Goal: Task Accomplishment & Management: Use online tool/utility

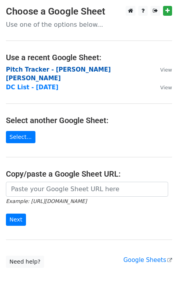
click at [63, 70] on strong "Pitch Tracker - Jordan G. Welch" at bounding box center [58, 74] width 105 height 16
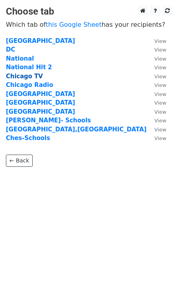
click at [20, 79] on strong "Chicago TV" at bounding box center [24, 76] width 37 height 7
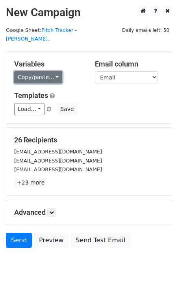
click at [25, 71] on link "Copy/paste..." at bounding box center [38, 77] width 48 height 12
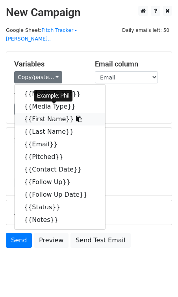
click at [45, 113] on link "{{First Name}}" at bounding box center [60, 119] width 90 height 13
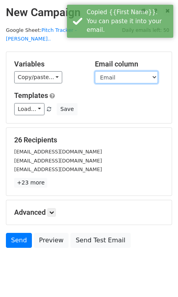
click at [113, 71] on select "Media Outlet Media Type First Name Last Name Email Pitched Contact Date Follow …" at bounding box center [126, 77] width 63 height 12
click at [95, 71] on select "Media Outlet Media Type First Name Last Name Email Pitched Contact Date Follow …" at bounding box center [126, 77] width 63 height 12
click at [113, 71] on select "Media Outlet Media Type First Name Last Name Email Pitched Contact Date Follow …" at bounding box center [126, 77] width 63 height 12
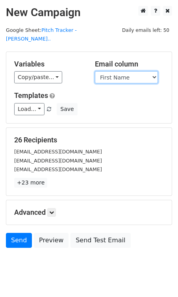
click at [95, 71] on select "Media Outlet Media Type First Name Last Name Email Pitched Contact Date Follow …" at bounding box center [126, 77] width 63 height 12
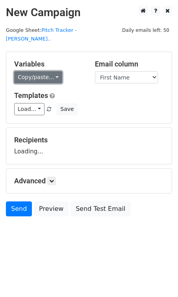
click at [44, 71] on link "Copy/paste..." at bounding box center [38, 77] width 48 height 12
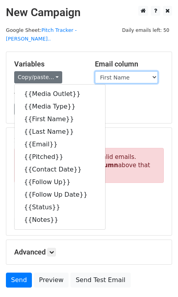
click at [118, 72] on select "Media Outlet Media Type First Name Last Name Email Pitched Contact Date Follow …" at bounding box center [126, 77] width 63 height 12
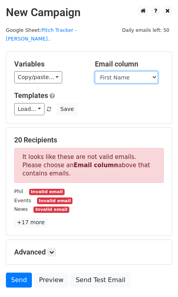
select select "Email"
click at [95, 71] on select "Media Outlet Media Type First Name Last Name Email Pitched Contact Date Follow …" at bounding box center [126, 77] width 63 height 12
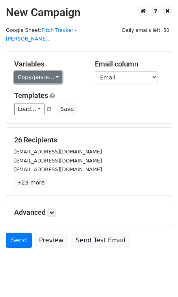
click at [27, 71] on link "Copy/paste..." at bounding box center [38, 77] width 48 height 12
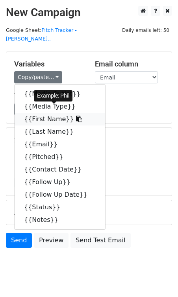
click at [47, 113] on link "{{First Name}}" at bounding box center [60, 119] width 90 height 13
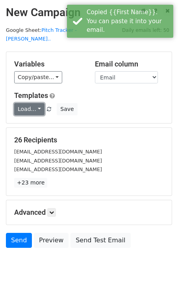
click at [30, 103] on link "Load..." at bounding box center [29, 109] width 30 height 12
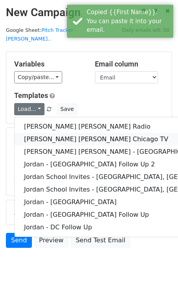
click at [62, 133] on link "Jordan G. Welch Chicago TV" at bounding box center [128, 139] width 227 height 13
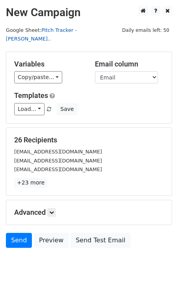
click at [77, 31] on link "Pitch Tracker - Jordan G. W..." at bounding box center [41, 34] width 71 height 15
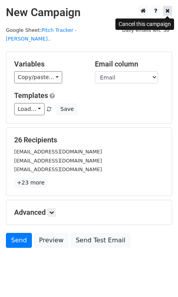
click at [166, 12] on icon at bounding box center [167, 11] width 4 height 6
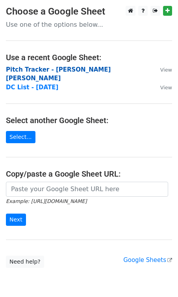
click at [52, 72] on strong "Pitch Tracker - [PERSON_NAME] [PERSON_NAME]" at bounding box center [58, 74] width 105 height 16
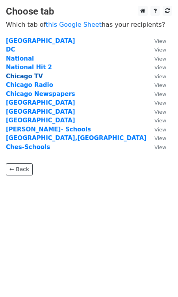
click at [18, 76] on strong "Chicago TV" at bounding box center [24, 76] width 37 height 7
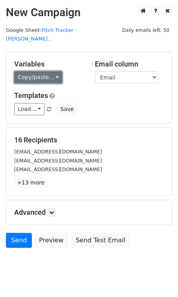
click at [28, 72] on link "Copy/paste..." at bounding box center [38, 77] width 48 height 12
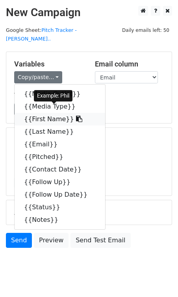
click at [48, 113] on link "{{First Name}}" at bounding box center [60, 119] width 90 height 13
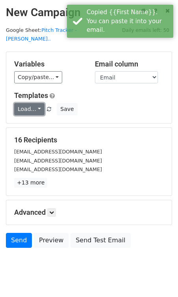
click at [28, 103] on link "Load..." at bounding box center [29, 109] width 30 height 12
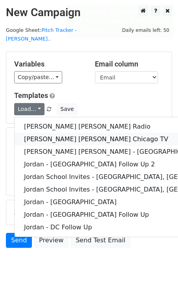
click at [47, 133] on link "Jordan G. Welch Chicago TV" at bounding box center [128, 139] width 227 height 13
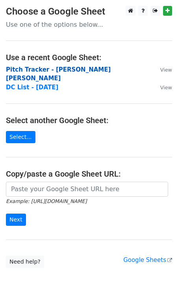
click at [54, 69] on strong "Pitch Tracker - [PERSON_NAME] [PERSON_NAME]" at bounding box center [58, 74] width 105 height 16
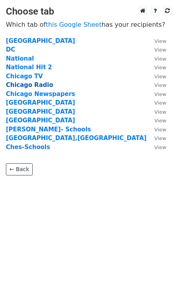
click at [24, 87] on strong "Chicago Radio" at bounding box center [29, 84] width 47 height 7
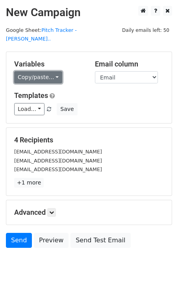
click at [35, 71] on link "Copy/paste..." at bounding box center [38, 77] width 48 height 12
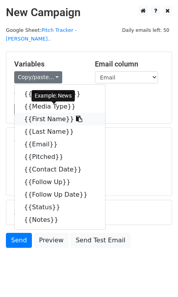
click at [45, 113] on link "{{First Name}}" at bounding box center [60, 119] width 90 height 13
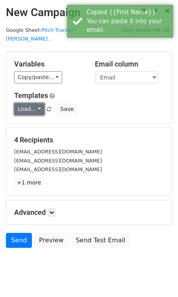
click at [27, 103] on link "Load..." at bounding box center [29, 109] width 30 height 12
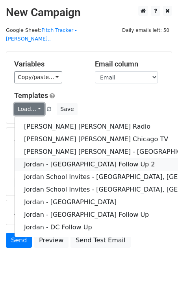
scroll to position [9, 0]
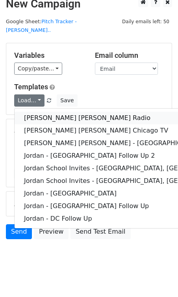
click at [50, 112] on link "Jordan G. Welch Radio" at bounding box center [128, 118] width 227 height 13
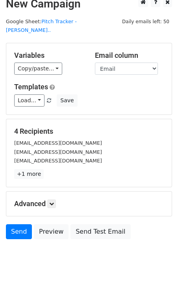
scroll to position [0, 0]
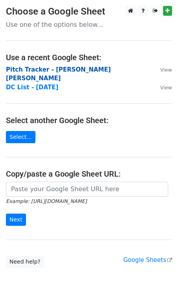
click at [48, 67] on strong "Pitch Tracker - [PERSON_NAME] [PERSON_NAME]" at bounding box center [58, 74] width 105 height 16
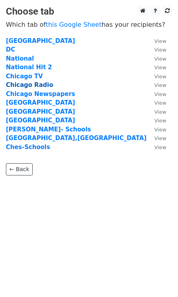
click at [41, 87] on strong "Chicago Radio" at bounding box center [29, 84] width 47 height 7
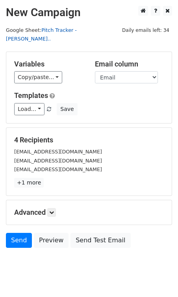
click at [64, 30] on link "Pitch Tracker - [PERSON_NAME].." at bounding box center [41, 34] width 71 height 15
click at [166, 13] on icon at bounding box center [167, 11] width 4 height 6
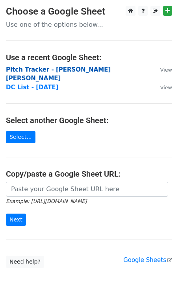
click at [74, 72] on strong "Pitch Tracker - [PERSON_NAME] [PERSON_NAME]" at bounding box center [58, 74] width 105 height 16
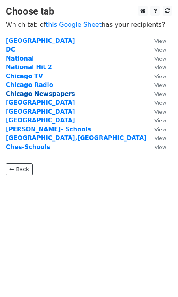
click at [54, 95] on strong "Chicago Newspapers" at bounding box center [40, 93] width 69 height 7
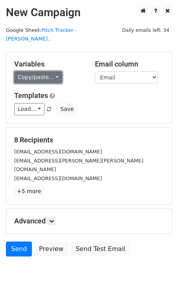
click at [42, 71] on link "Copy/paste..." at bounding box center [38, 77] width 48 height 12
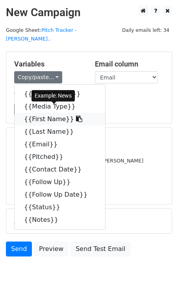
click at [42, 113] on link "{{First Name}}" at bounding box center [60, 119] width 90 height 13
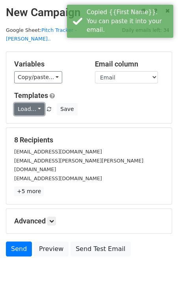
click at [34, 103] on link "Load..." at bounding box center [29, 109] width 30 height 12
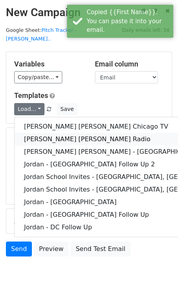
click at [40, 133] on link "[PERSON_NAME] [PERSON_NAME] Radio" at bounding box center [128, 139] width 227 height 13
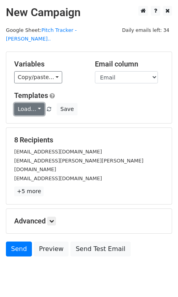
click at [22, 103] on link "Load..." at bounding box center [29, 109] width 30 height 12
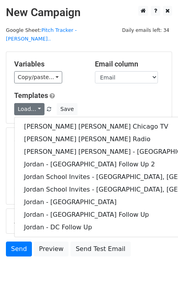
click at [63, 52] on div "Variables Copy/paste... {{Media Outlet}} {{Media Type}} {{First Name}} {{Last N…" at bounding box center [88, 87] width 165 height 71
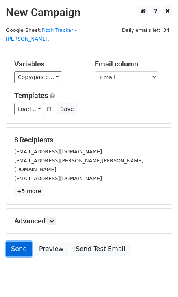
click at [15, 242] on link "Send" at bounding box center [19, 249] width 26 height 15
